Goal: Find contact information: Find contact information

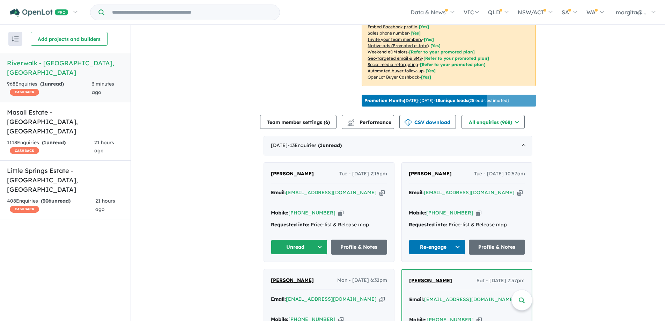
scroll to position [176, 0]
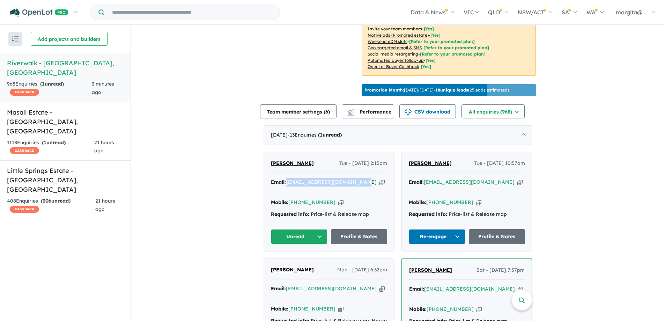
drag, startPoint x: 354, startPoint y: 189, endPoint x: 287, endPoint y: 190, distance: 67.4
click at [287, 190] on div "Email: [EMAIL_ADDRESS][DOMAIN_NAME] Copied!" at bounding box center [329, 186] width 116 height 17
copy a%20Riverwalk%20-%20Werribee"] "[EMAIL_ADDRESS][DOMAIN_NAME]"
click at [376, 199] on div "Mobile: [PHONE_NUMBER] Copied!" at bounding box center [329, 202] width 116 height 8
drag, startPoint x: 326, startPoint y: 201, endPoint x: 299, endPoint y: 200, distance: 26.9
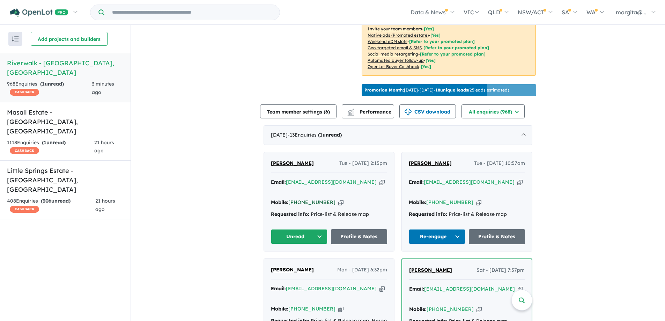
click at [299, 200] on div "Mobile: [PHONE_NUMBER] Copied!" at bounding box center [329, 202] width 116 height 8
copy link "422 437 473"
click at [320, 232] on button "Unread" at bounding box center [299, 236] width 57 height 15
click at [298, 280] on button "Re-engage" at bounding box center [301, 285] width 61 height 16
